Goal: Browse casually: Explore the website without a specific task or goal

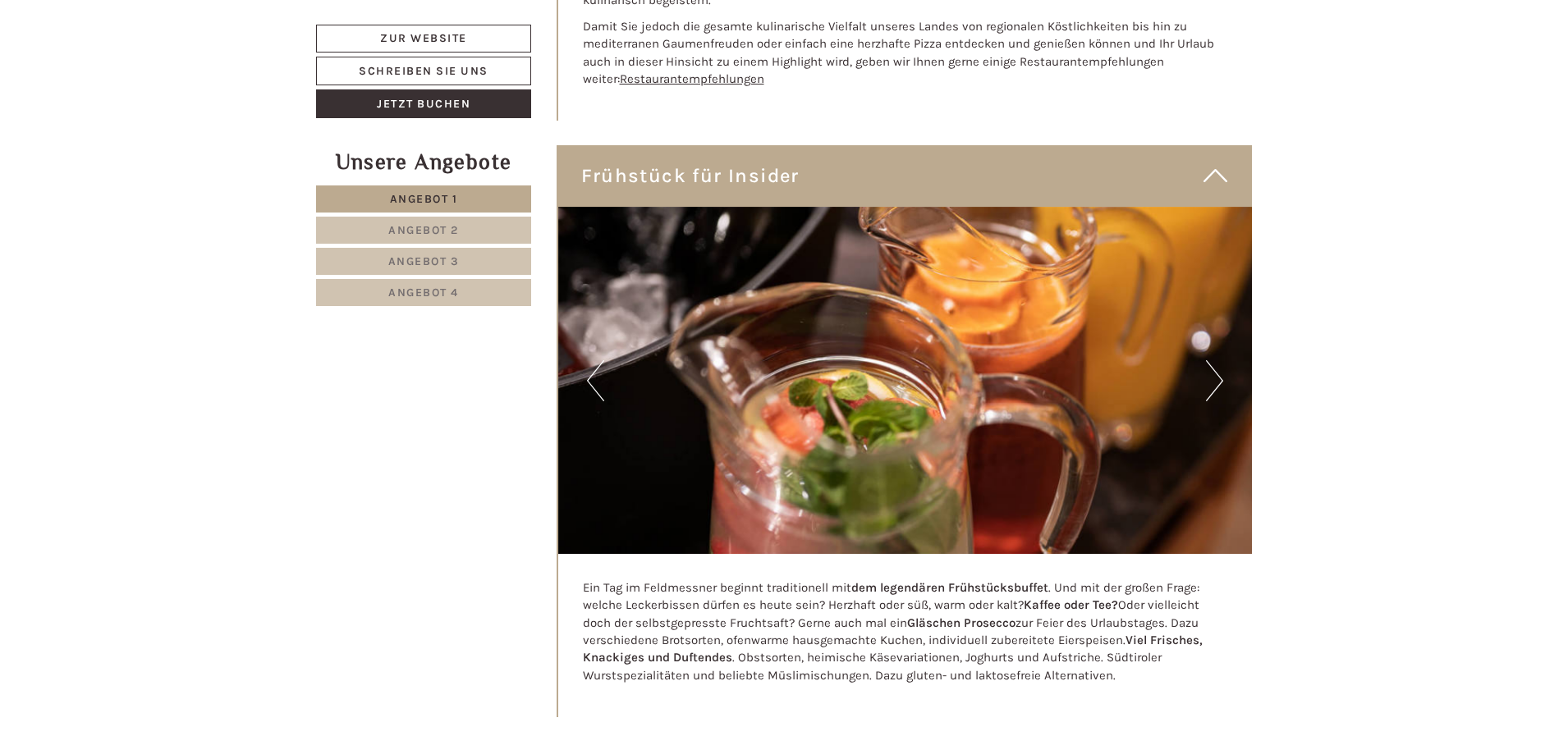
scroll to position [7388, 0]
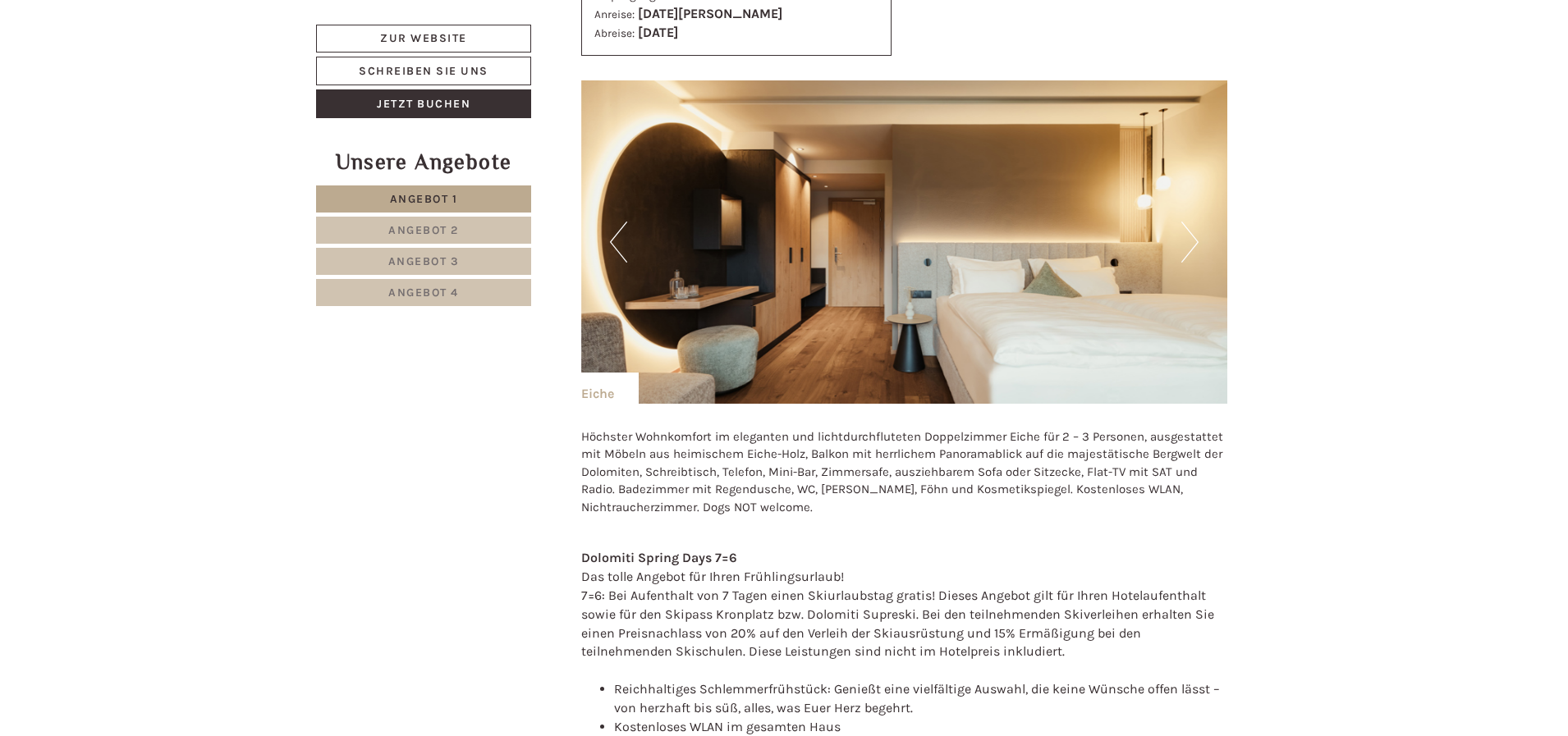
scroll to position [3119, 0]
click at [1185, 237] on button "Next" at bounding box center [1190, 241] width 17 height 41
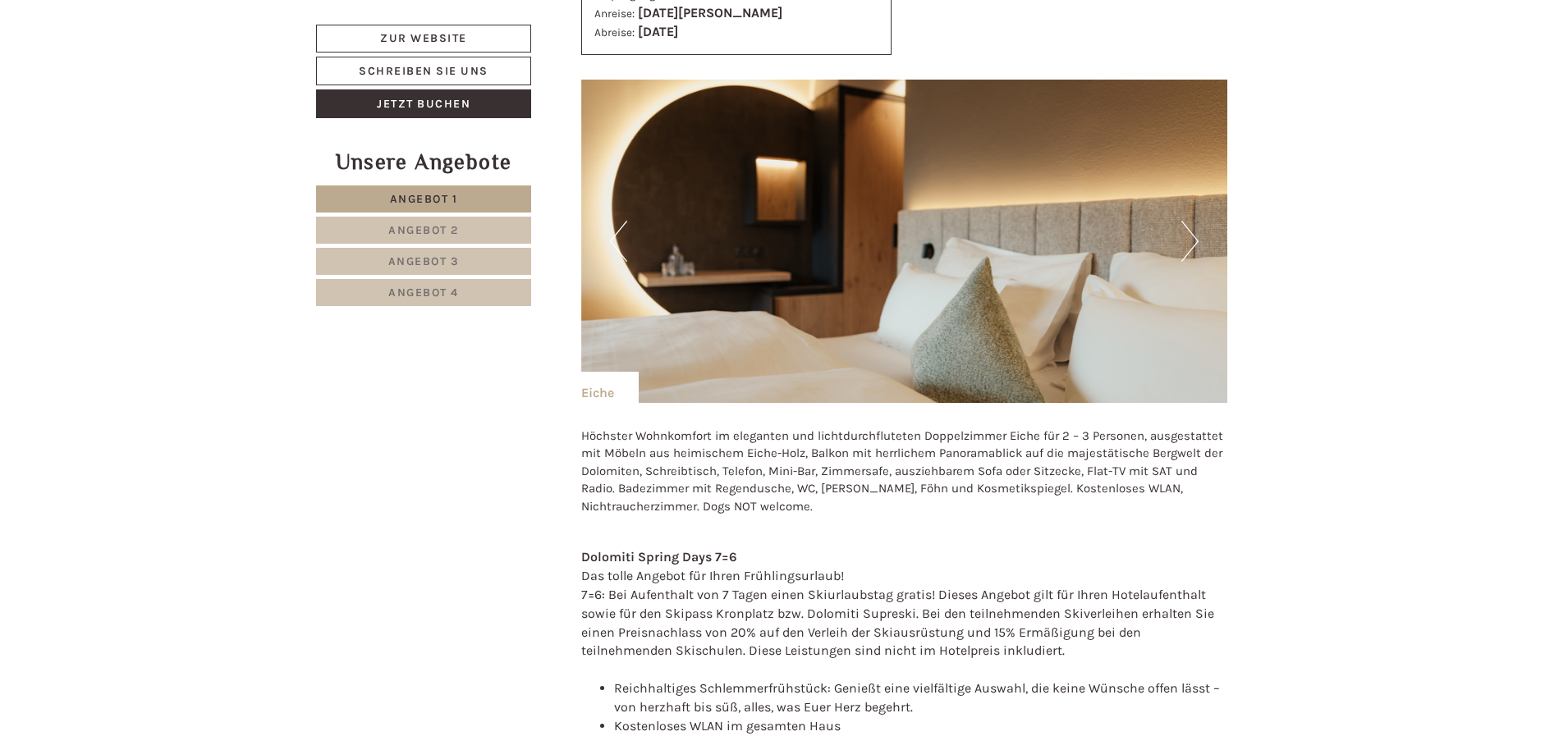
click at [1185, 239] on button "Next" at bounding box center [1190, 241] width 17 height 41
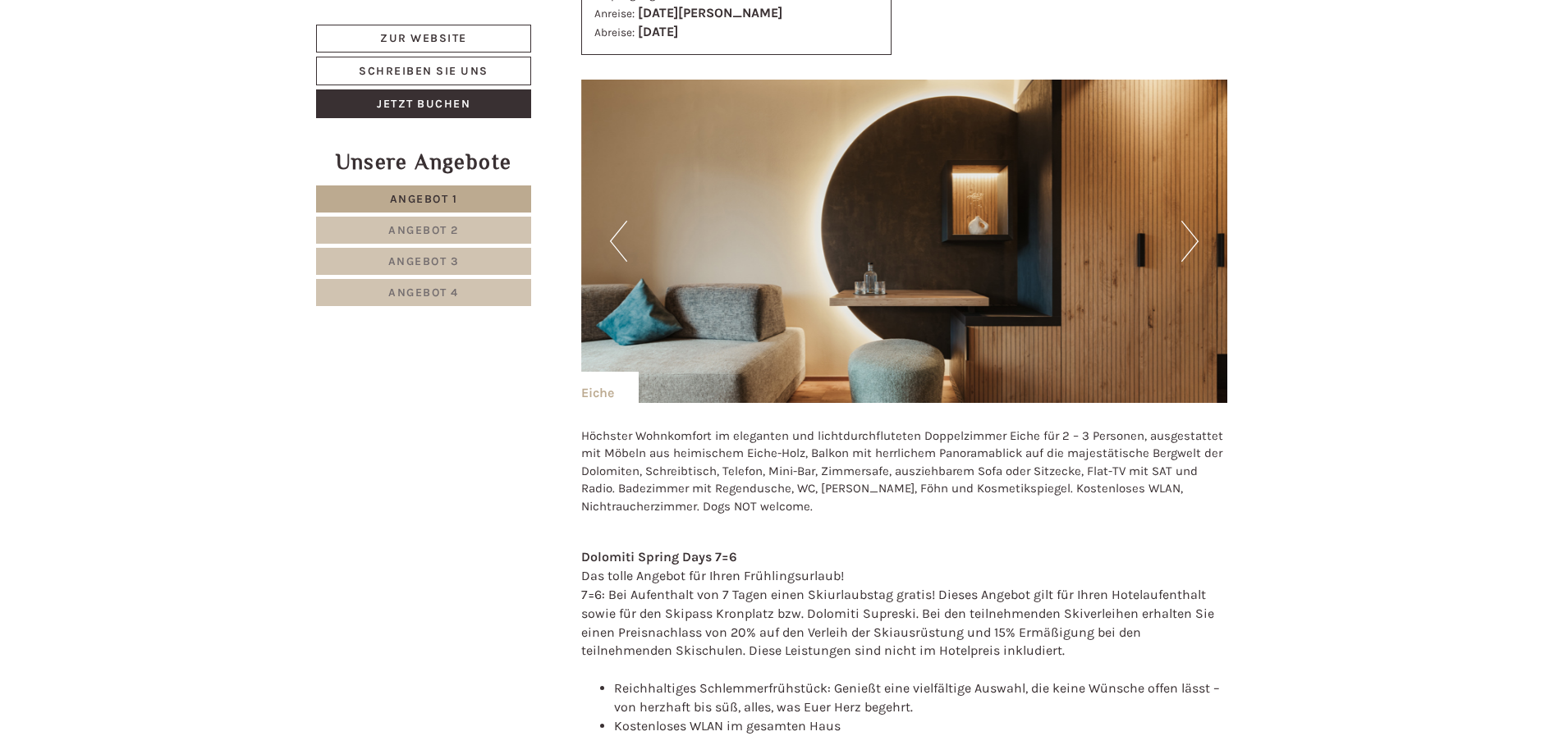
click at [1186, 240] on button "Next" at bounding box center [1190, 241] width 17 height 41
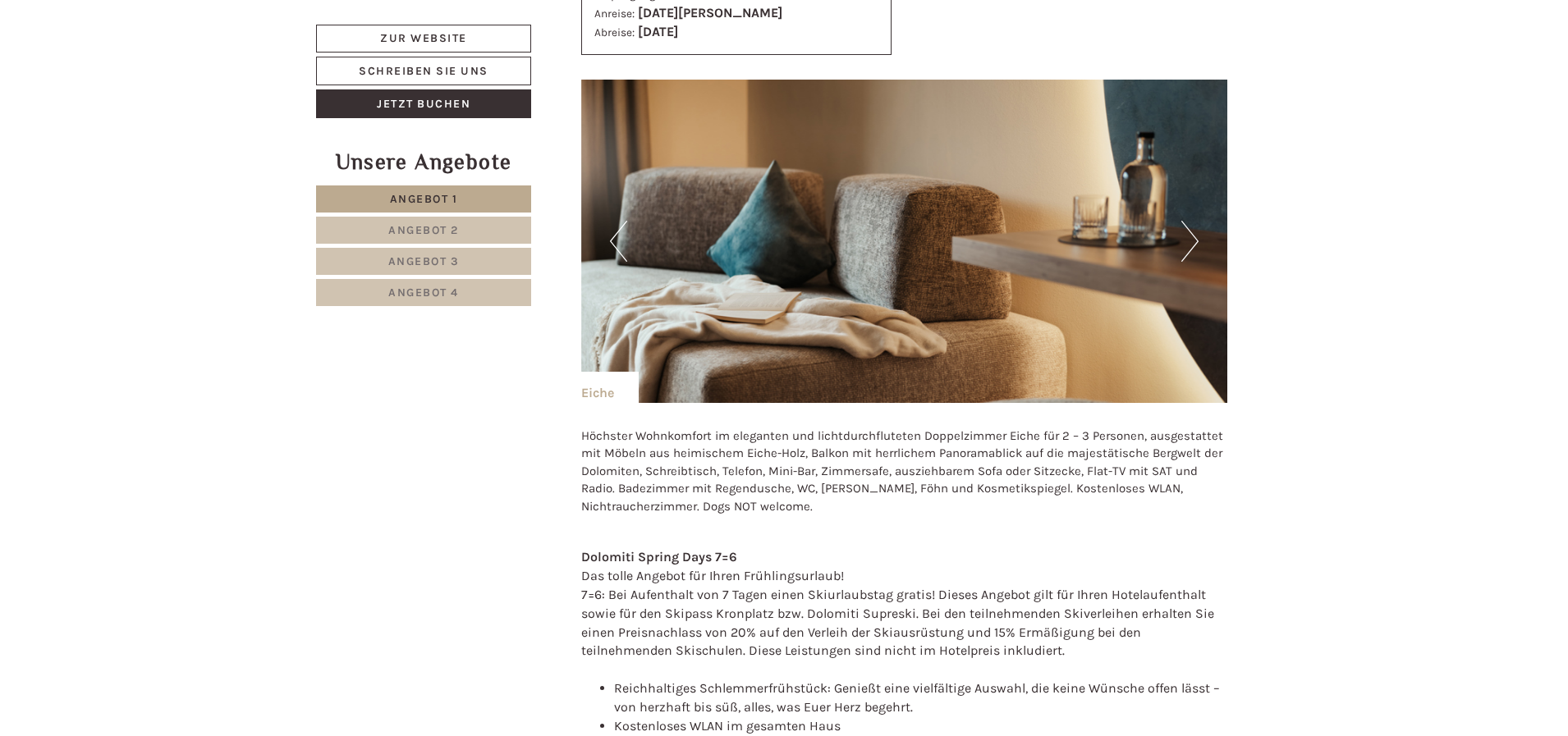
click at [1186, 240] on button "Next" at bounding box center [1190, 241] width 17 height 41
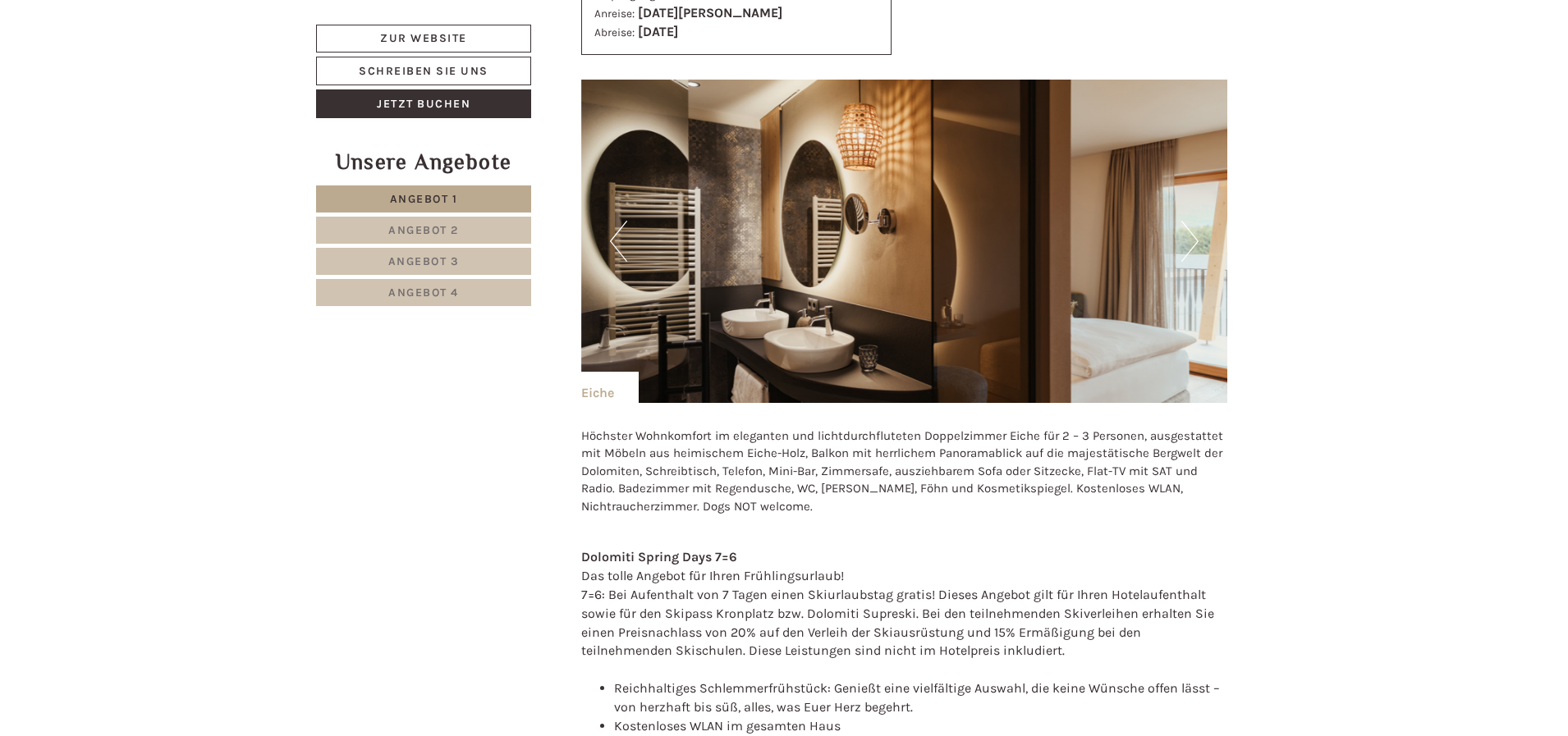
click at [1186, 240] on button "Next" at bounding box center [1190, 241] width 17 height 41
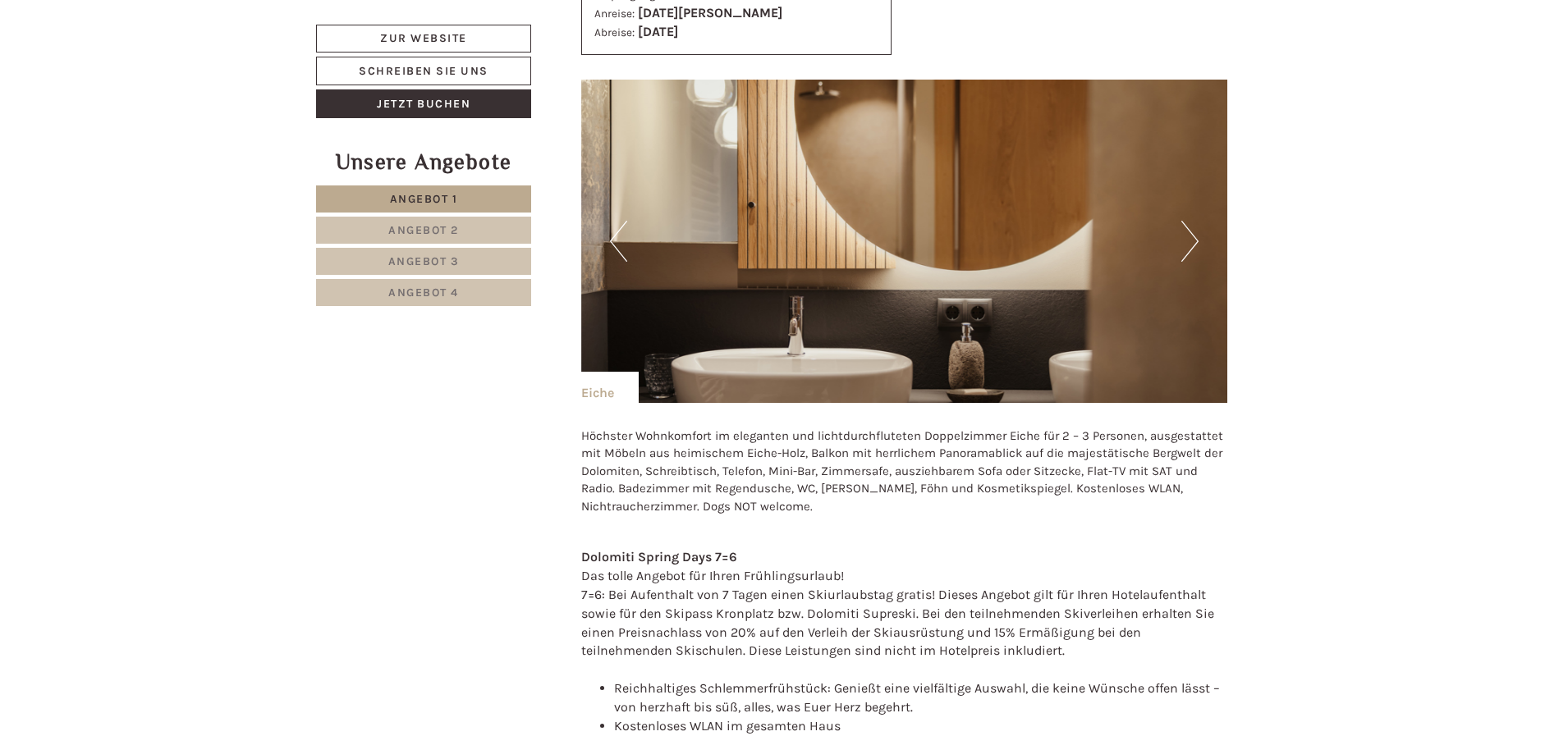
click at [1186, 240] on button "Next" at bounding box center [1190, 241] width 17 height 41
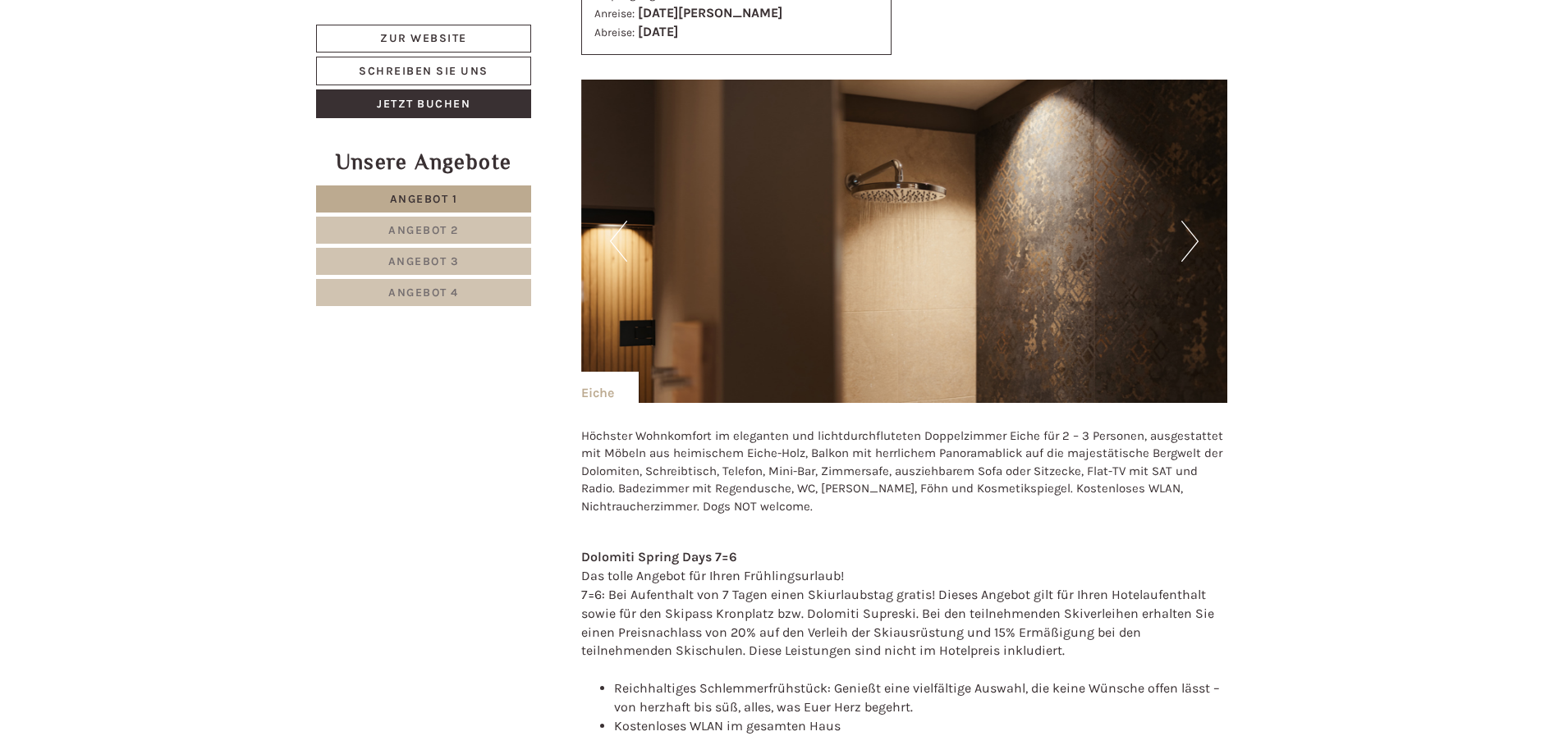
click at [1186, 240] on button "Next" at bounding box center [1190, 241] width 17 height 41
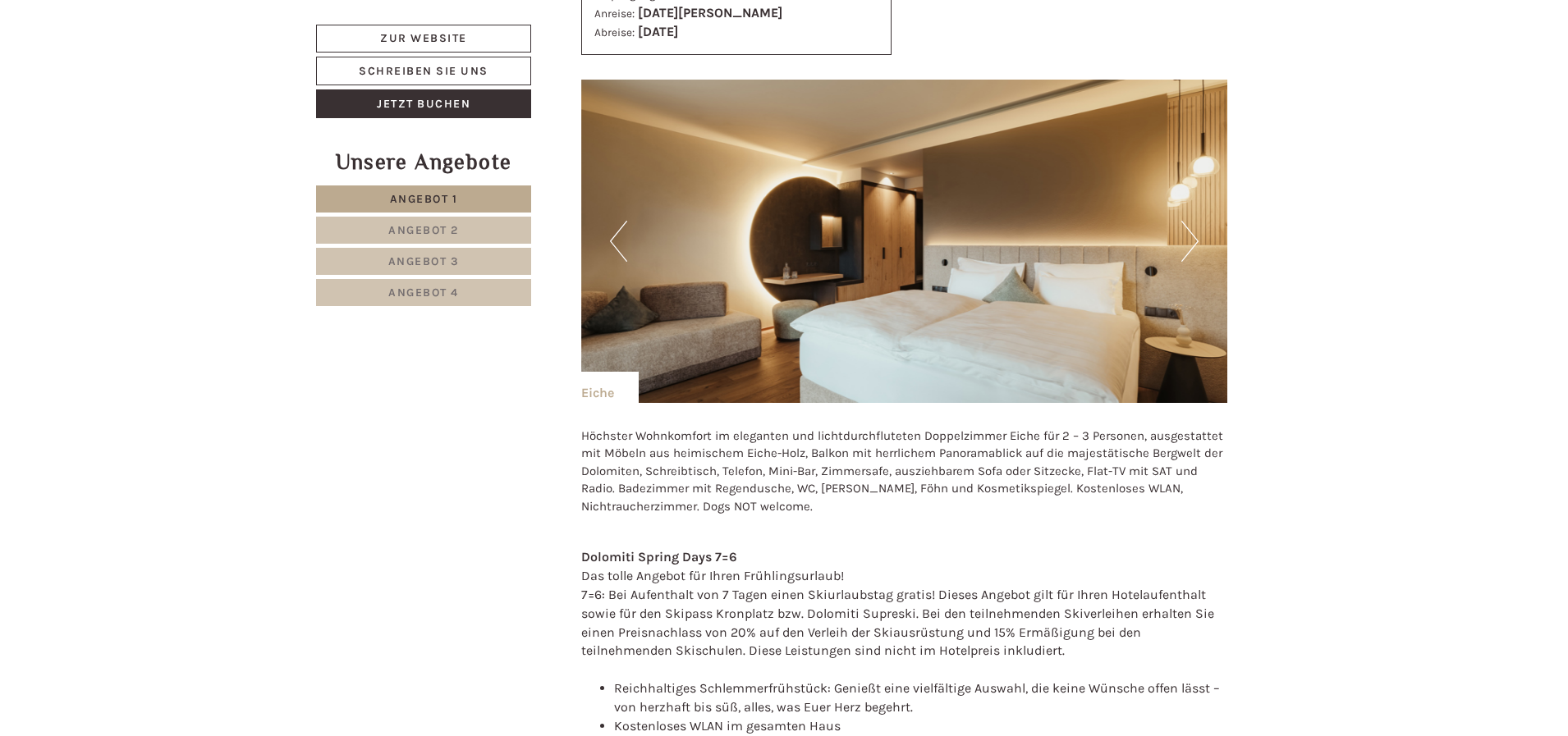
click at [1186, 240] on button "Next" at bounding box center [1190, 241] width 17 height 41
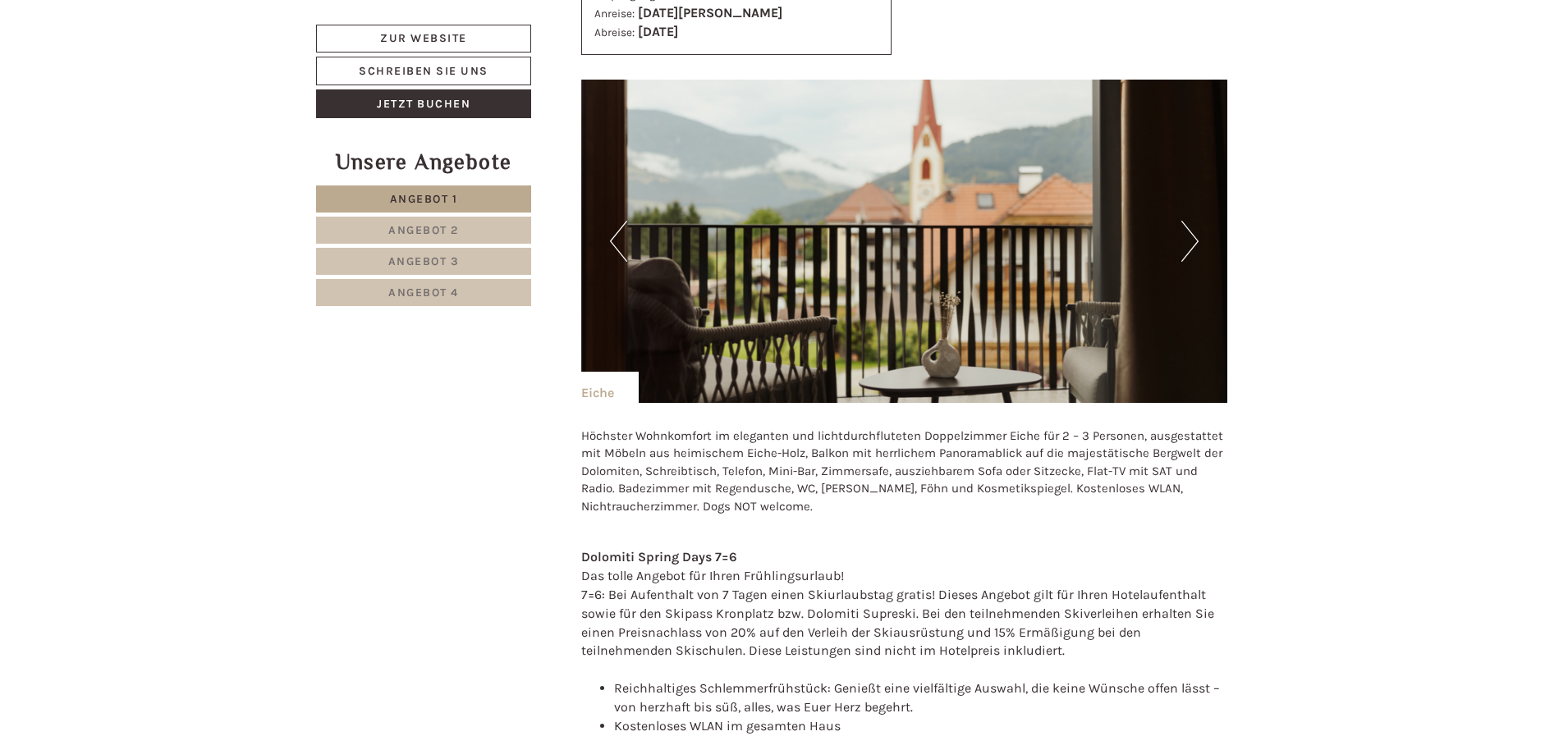
click at [1186, 240] on button "Next" at bounding box center [1190, 241] width 17 height 41
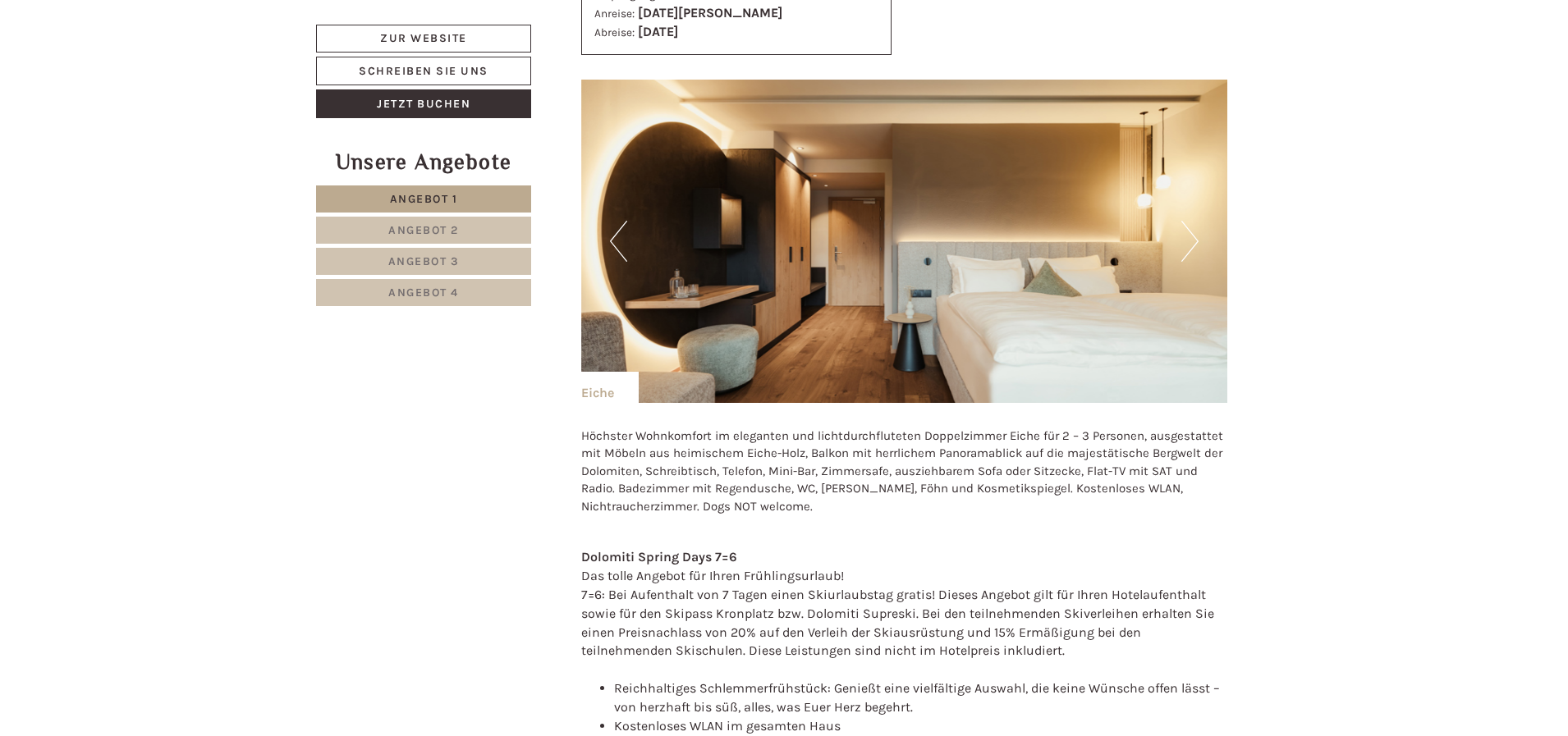
click at [1186, 240] on button "Next" at bounding box center [1190, 241] width 17 height 41
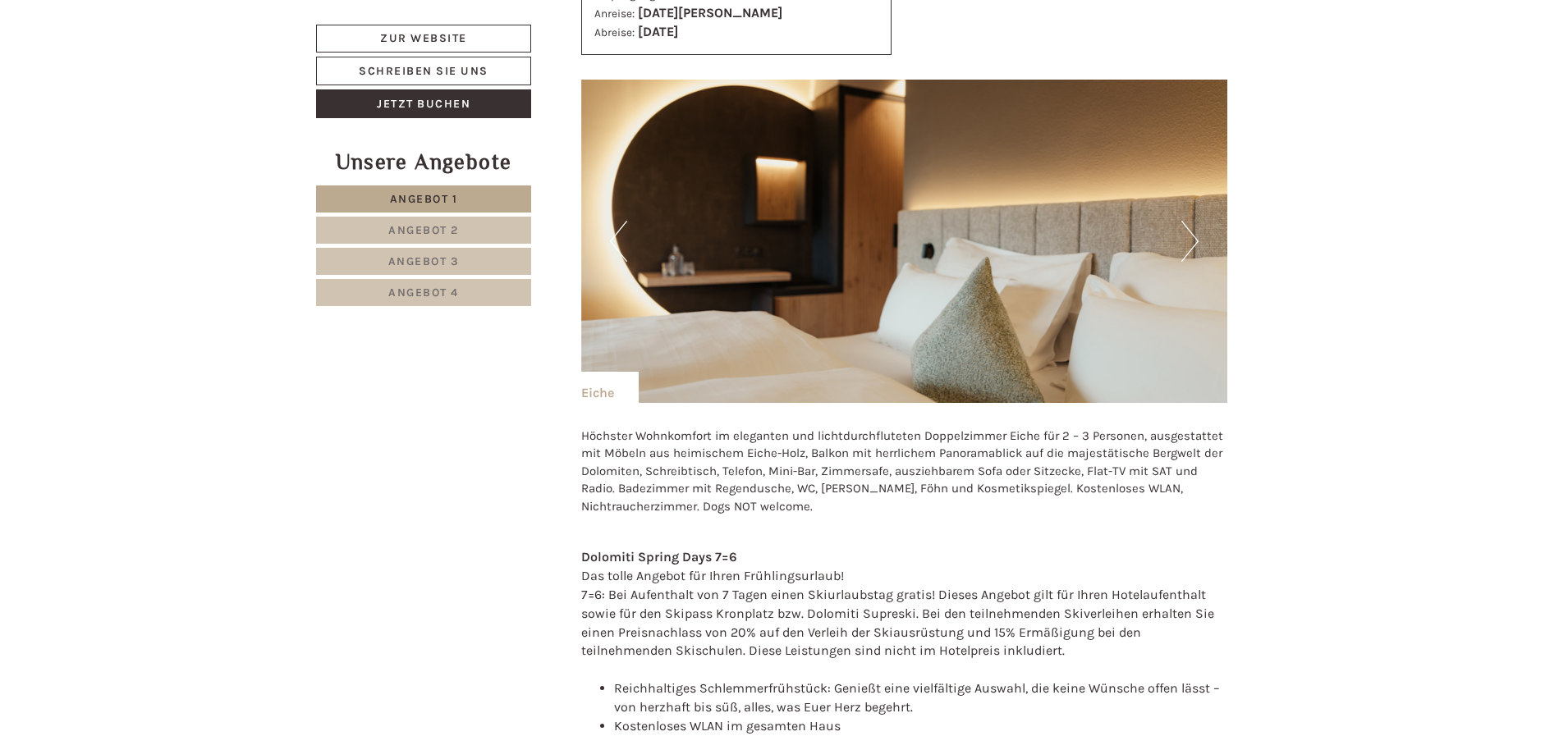
click at [1186, 240] on button "Next" at bounding box center [1190, 241] width 17 height 41
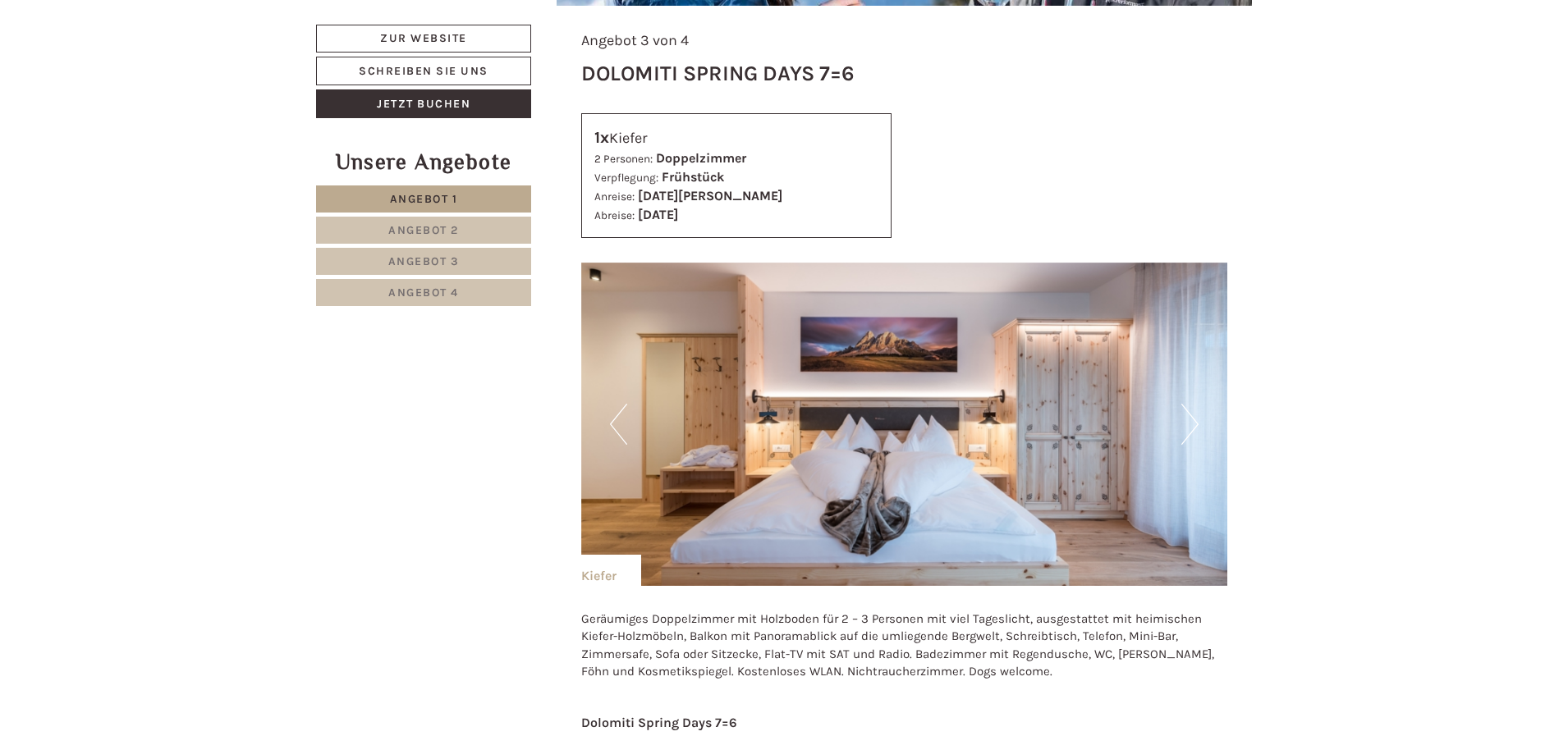
scroll to position [4761, 0]
click at [1189, 432] on button "Next" at bounding box center [1190, 425] width 17 height 41
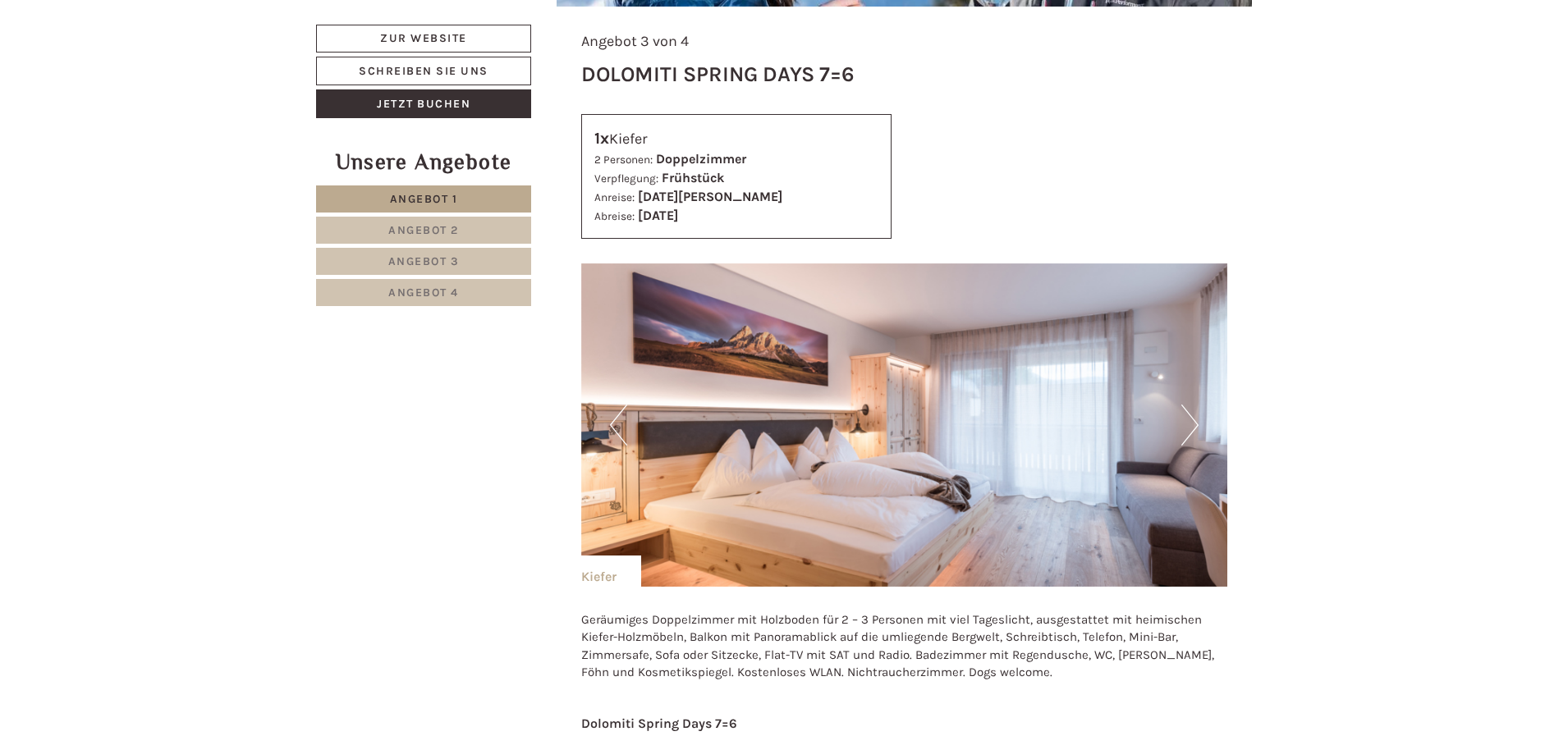
click at [1188, 430] on button "Next" at bounding box center [1190, 425] width 17 height 41
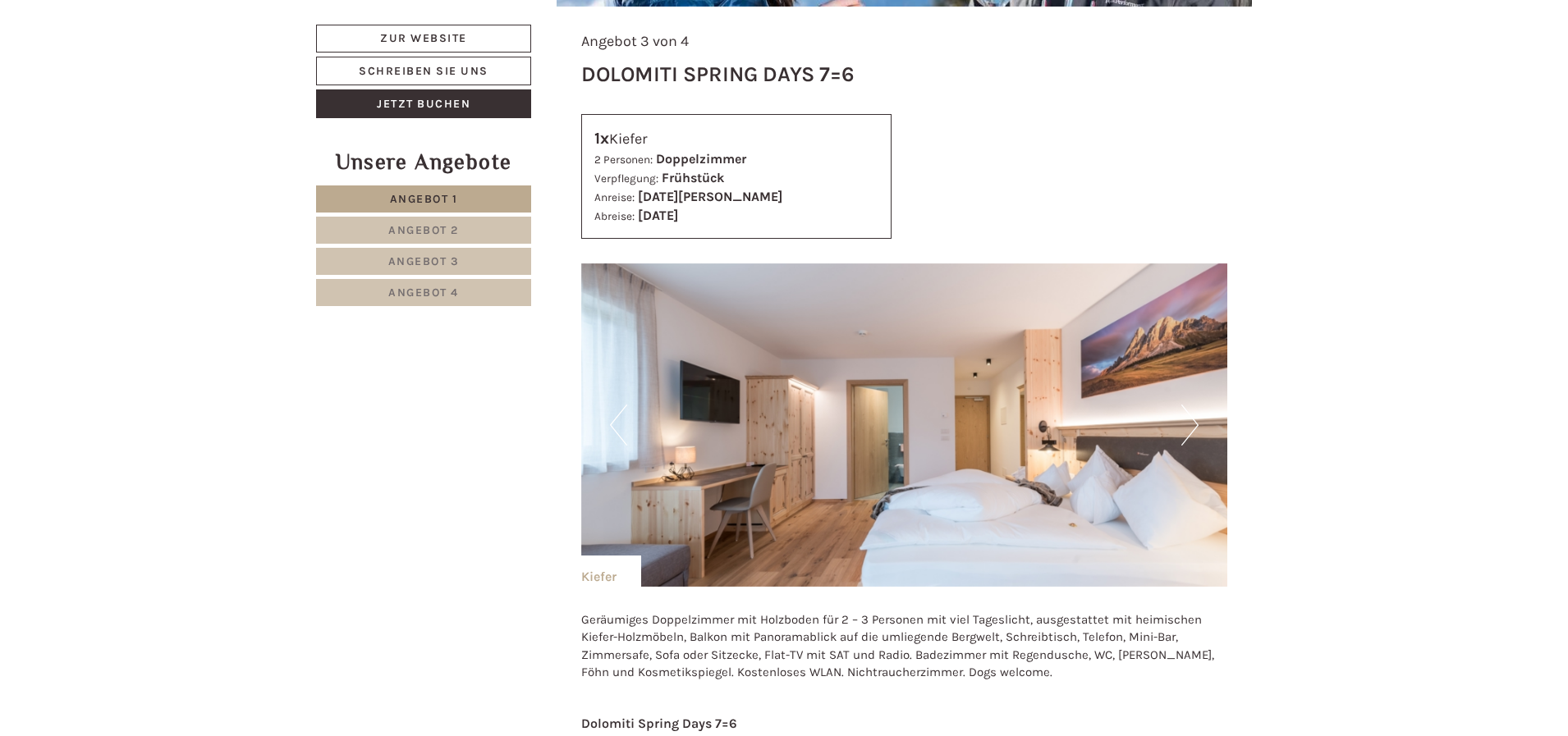
click at [1188, 430] on button "Next" at bounding box center [1190, 425] width 17 height 41
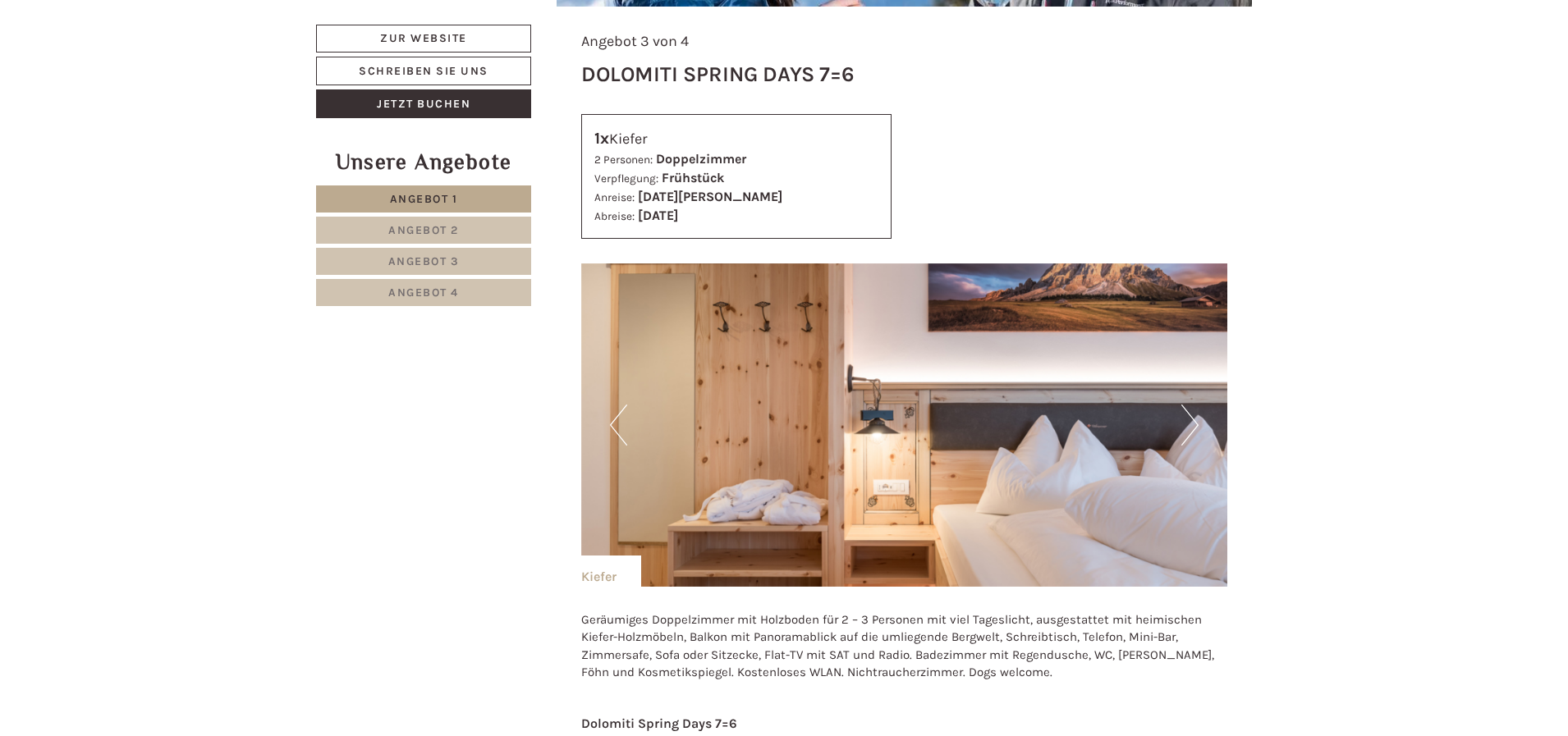
click at [1186, 429] on button "Next" at bounding box center [1190, 425] width 17 height 41
